Goal: Task Accomplishment & Management: Use online tool/utility

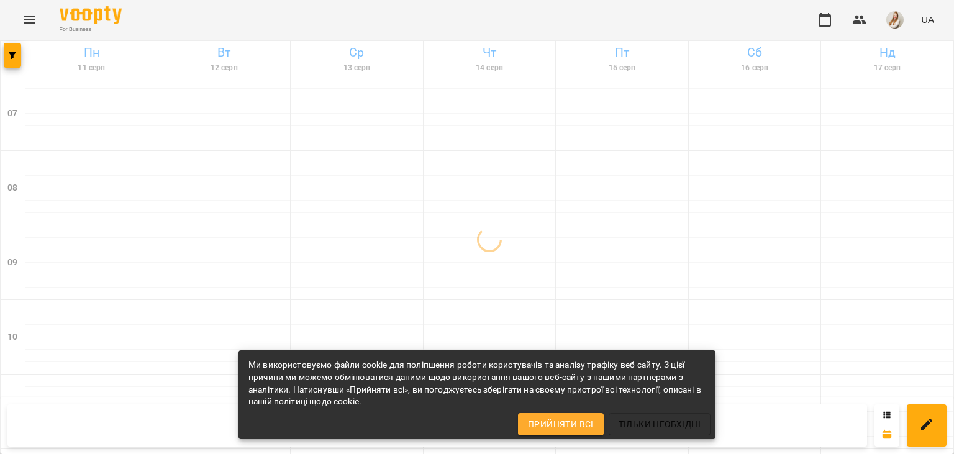
click at [373, 15] on div "For Business UA" at bounding box center [477, 20] width 954 height 40
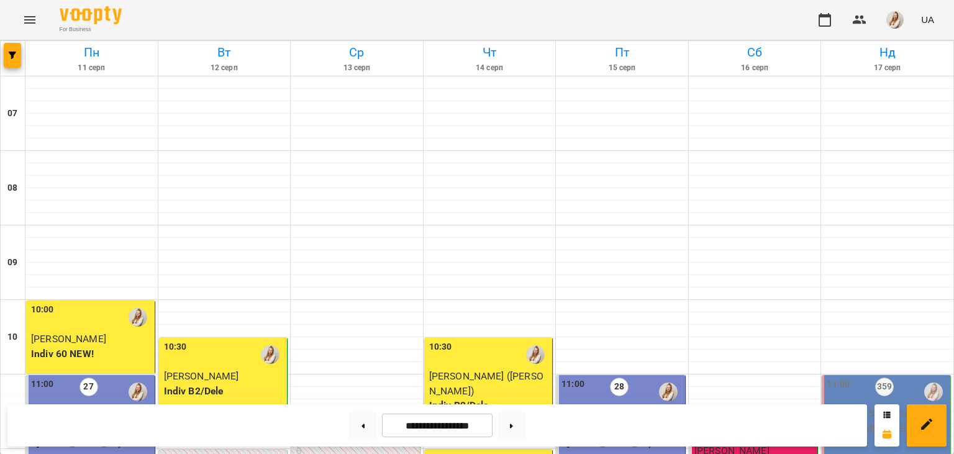
scroll to position [214, 0]
click at [901, 21] on img "button" at bounding box center [894, 19] width 17 height 17
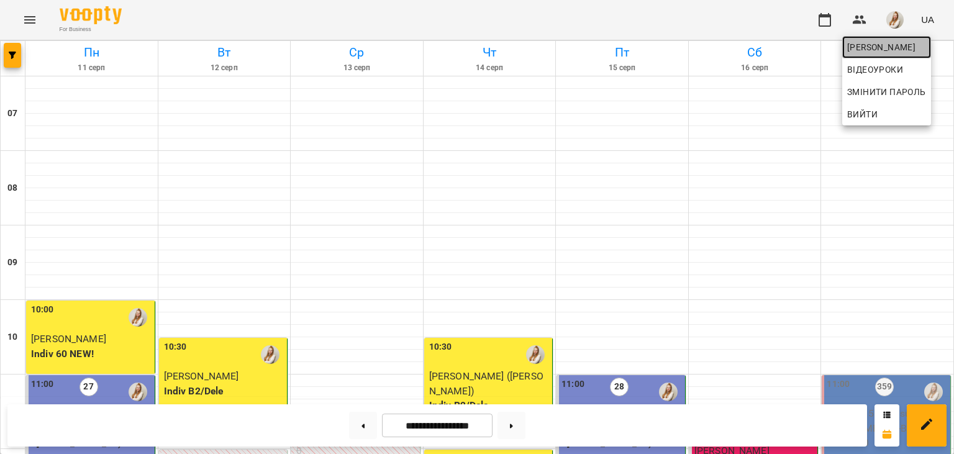
click at [866, 51] on span "[PERSON_NAME]" at bounding box center [886, 47] width 79 height 15
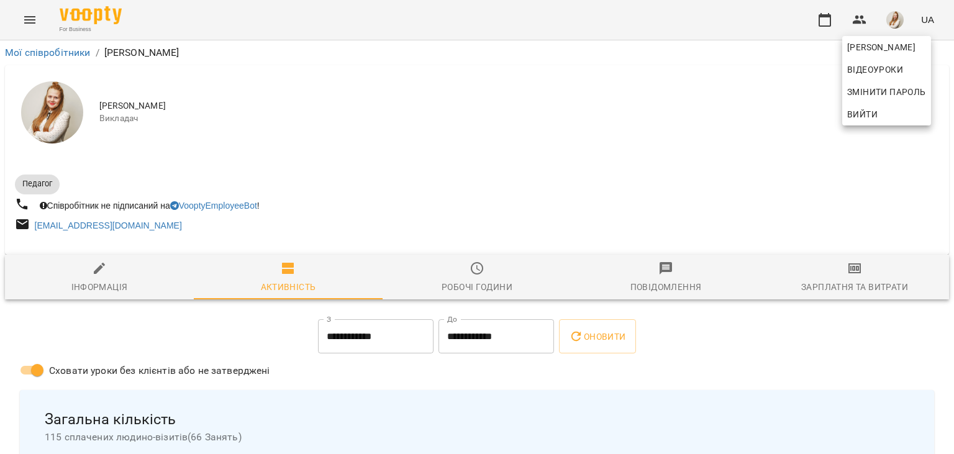
click at [853, 283] on div at bounding box center [477, 227] width 954 height 454
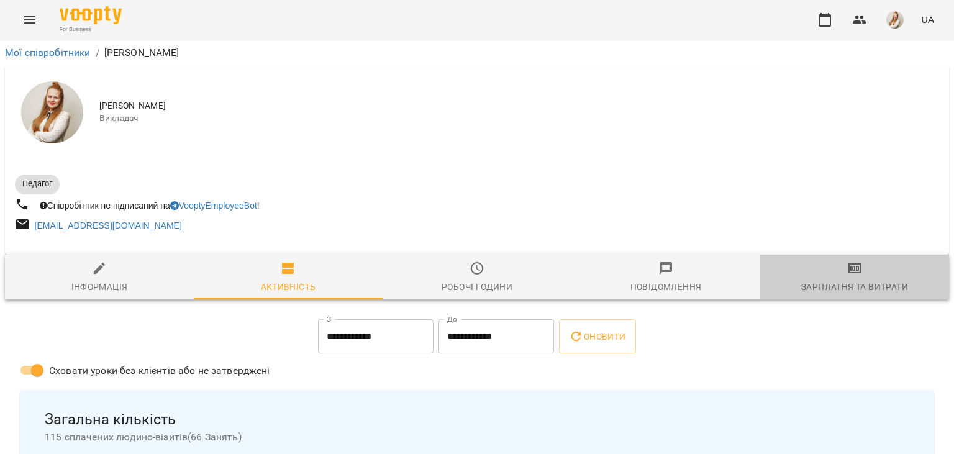
click at [853, 283] on div "Зарплатня та Витрати" at bounding box center [854, 287] width 107 height 15
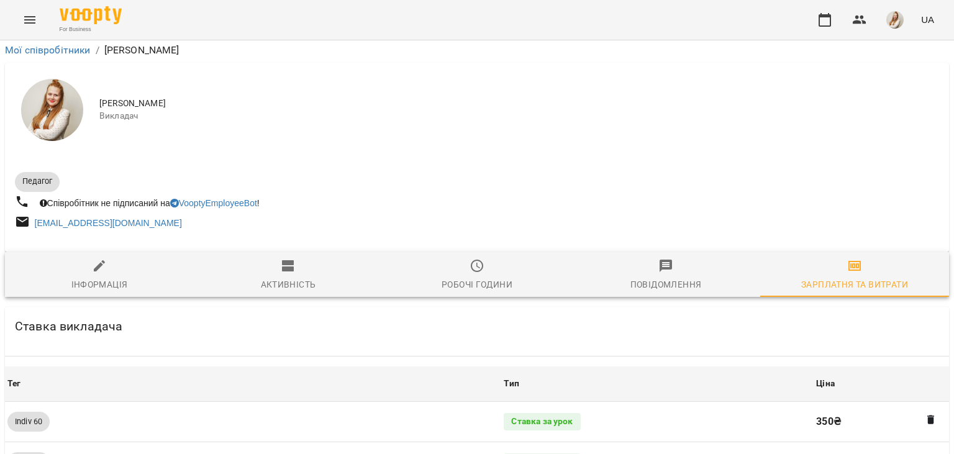
scroll to position [1275, 0]
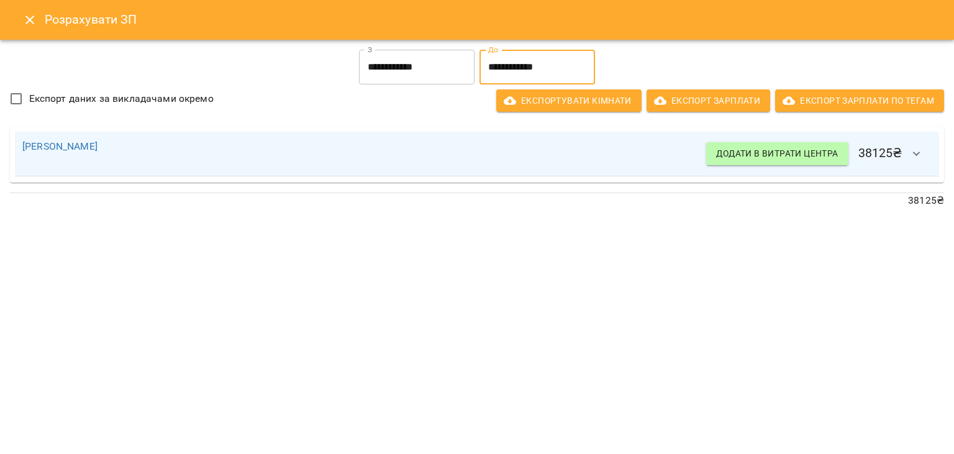
click at [498, 79] on input "**********" at bounding box center [538, 67] width 116 height 35
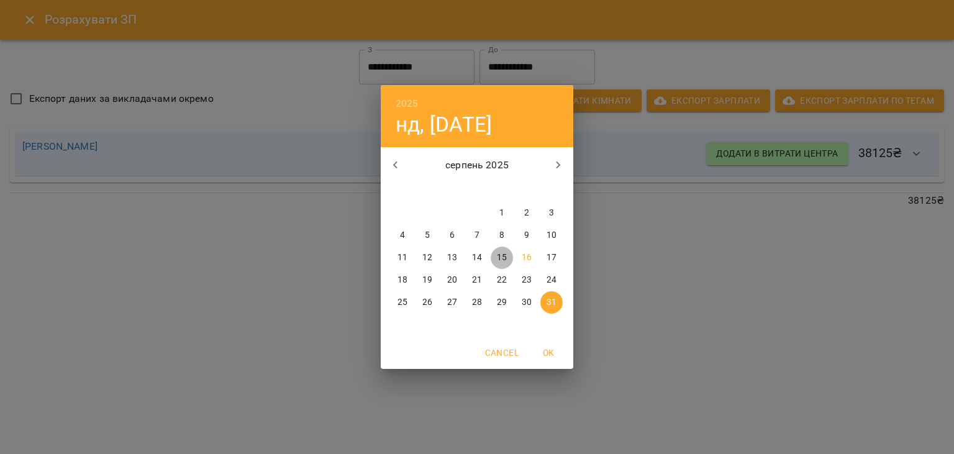
click at [503, 259] on p "15" at bounding box center [502, 258] width 10 height 12
type input "**********"
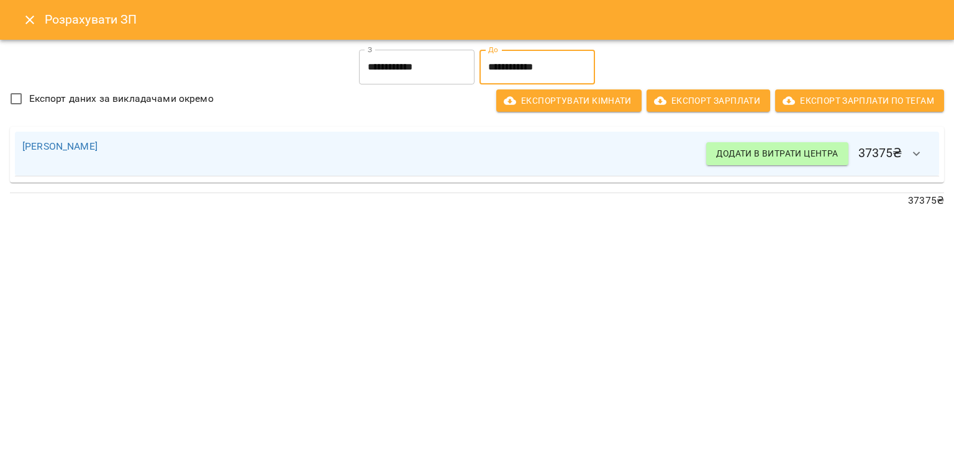
click at [40, 17] on button "Close" at bounding box center [30, 20] width 30 height 30
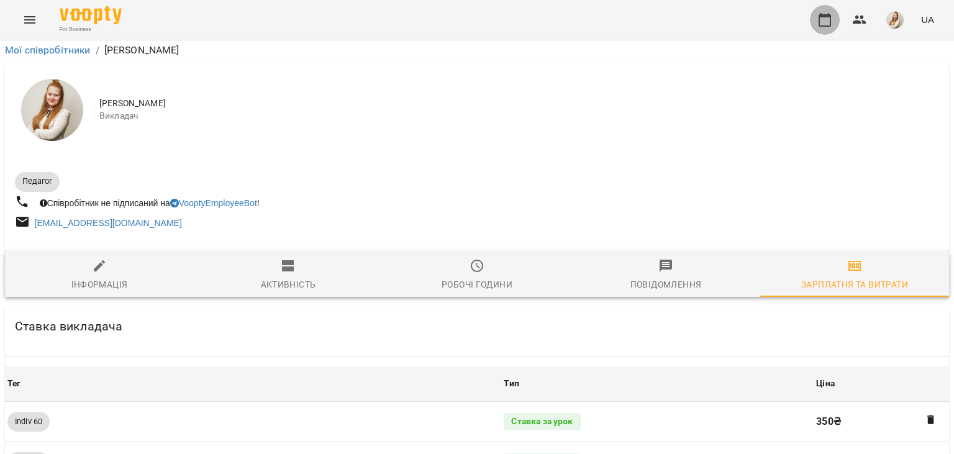
click at [829, 27] on icon "button" at bounding box center [824, 19] width 15 height 15
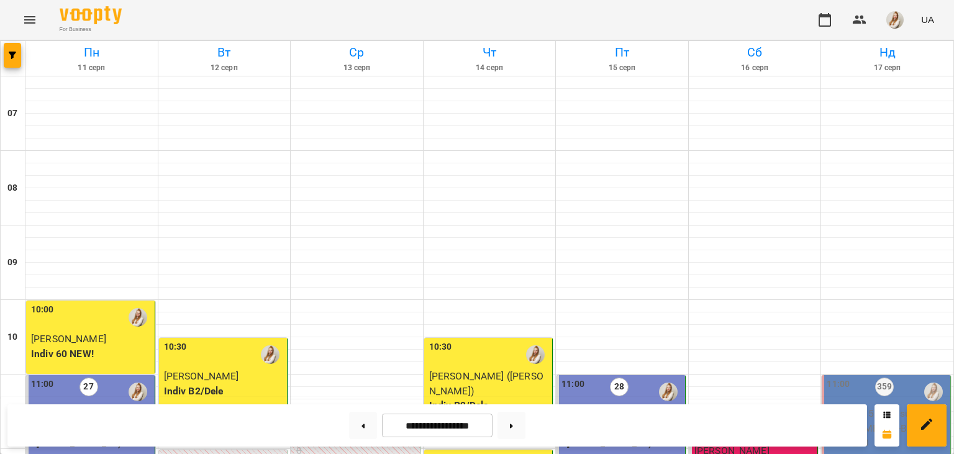
scroll to position [648, 0]
click at [525, 430] on button at bounding box center [512, 425] width 28 height 27
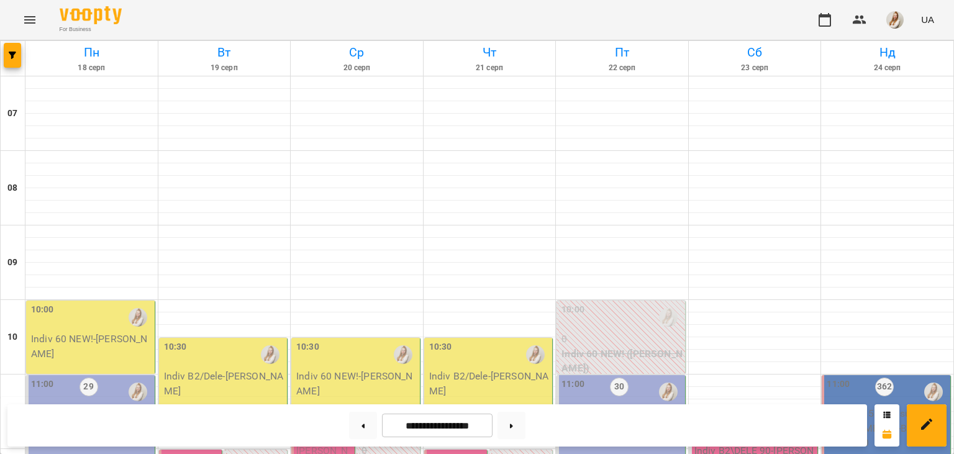
scroll to position [209, 0]
click at [362, 427] on icon at bounding box center [363, 426] width 3 height 4
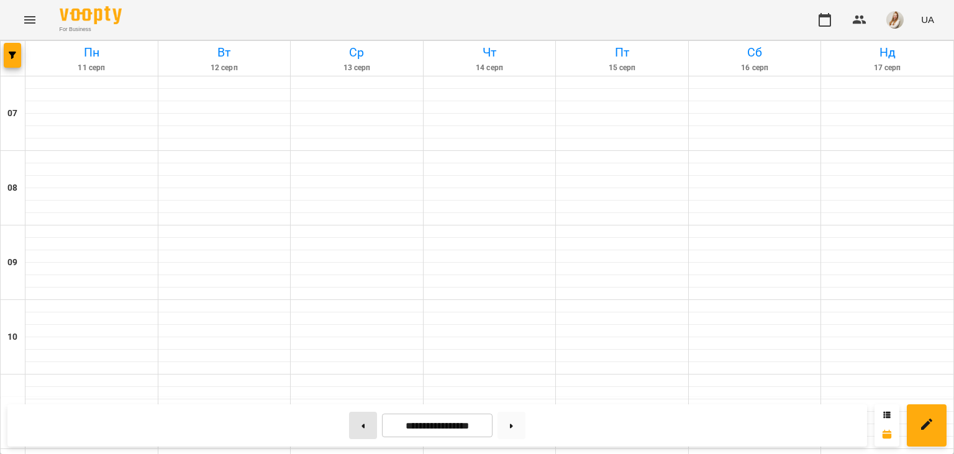
type input "**********"
